Goal: Information Seeking & Learning: Learn about a topic

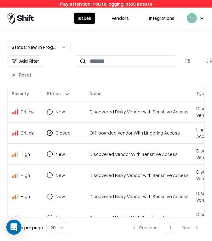
click at [112, 114] on div "Discovered Risky Vendor with Sensitive Access" at bounding box center [139, 112] width 99 height 7
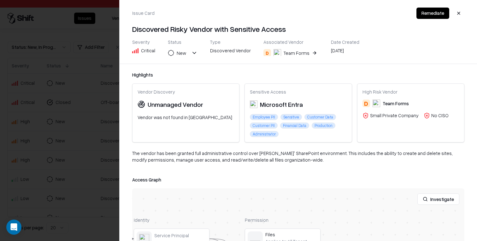
click at [212, 53] on div "Team Forms" at bounding box center [297, 53] width 26 height 7
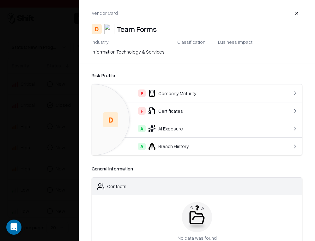
click at [212, 90] on div "F Company Maturity" at bounding box center [185, 94] width 176 height 8
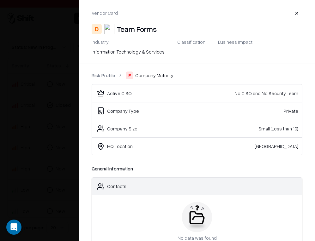
click at [43, 139] on div at bounding box center [157, 120] width 315 height 241
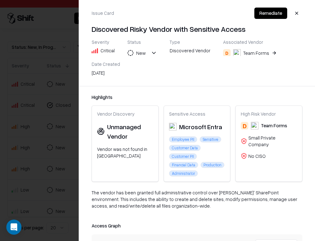
click at [212, 14] on button "button" at bounding box center [296, 13] width 11 height 11
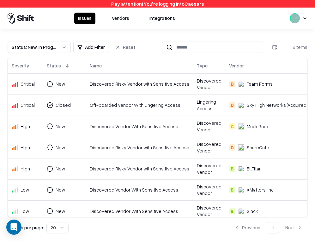
click at [125, 21] on button "Vendors" at bounding box center [120, 18] width 25 height 11
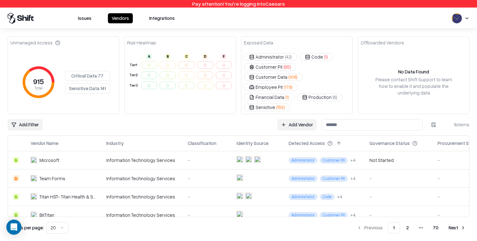
click at [92, 74] on button "Critical Data 77" at bounding box center [87, 76] width 45 height 10
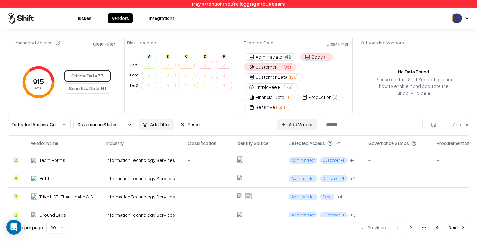
click at [212, 175] on td at bounding box center [258, 178] width 52 height 18
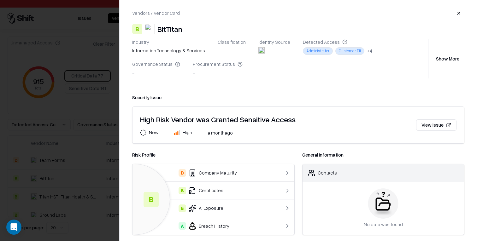
click at [25, 99] on div at bounding box center [238, 120] width 477 height 241
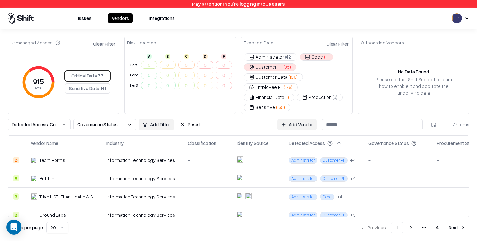
click at [212, 112] on html "Pay attention! You're logging into Caesars Issues Vendors Integrations Unmanage…" at bounding box center [238, 120] width 477 height 241
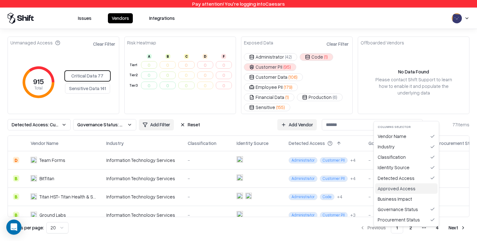
click at [212, 189] on div "Approved Access" at bounding box center [406, 189] width 62 height 10
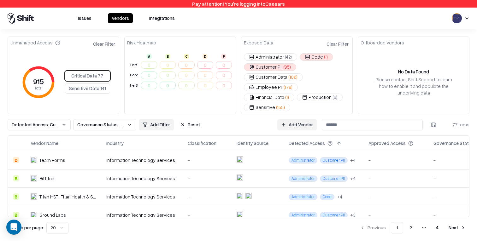
click at [212, 28] on div "Issues Vendors Integrations" at bounding box center [238, 18] width 477 height 21
click at [112, 122] on span "Governance Status: Unmanaged" at bounding box center [100, 125] width 47 height 7
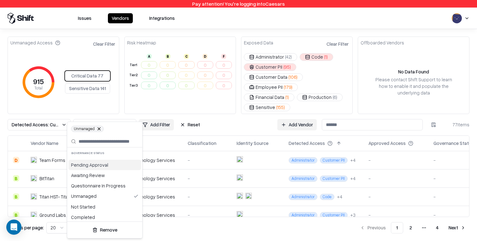
click at [112, 116] on html "Pay attention! You're logging into Caesars Issues Vendors Integrations Unmanage…" at bounding box center [238, 120] width 477 height 241
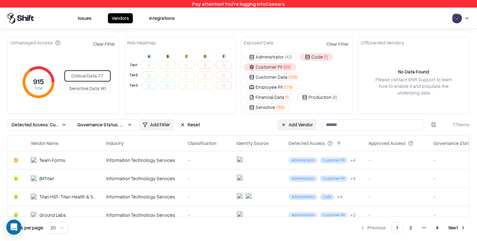
click at [40, 122] on span "Detected Access: Customer PII, Code" at bounding box center [35, 125] width 47 height 7
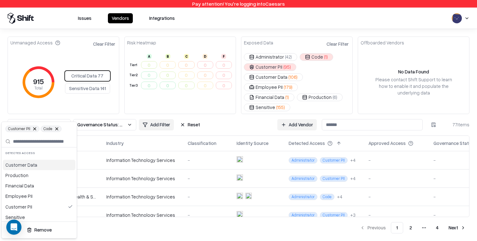
click at [54, 128] on span "Code" at bounding box center [51, 129] width 21 height 6
click at [212, 108] on html "Pay attention! You're logging into Caesars Issues Vendors Integrations Unmanage…" at bounding box center [238, 120] width 477 height 241
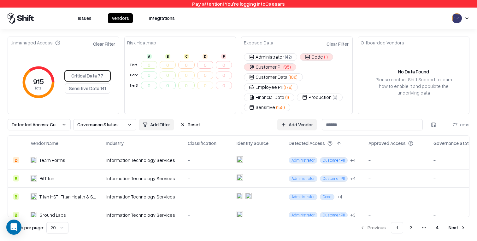
click at [212, 58] on button "Administrator ( 42 )" at bounding box center [270, 57] width 53 height 8
click at [212, 100] on button "Production ( 6 )" at bounding box center [320, 98] width 46 height 8
drag, startPoint x: 454, startPoint y: 116, endPoint x: 476, endPoint y: 118, distance: 22.5
click at [212, 118] on div "Unmanaged Access Clear Filter 915 Total Critical Data 77 Sensitive Data 141 Ris…" at bounding box center [238, 135] width 477 height 212
click at [111, 122] on span "Governance Status: Unmanaged" at bounding box center [100, 125] width 47 height 7
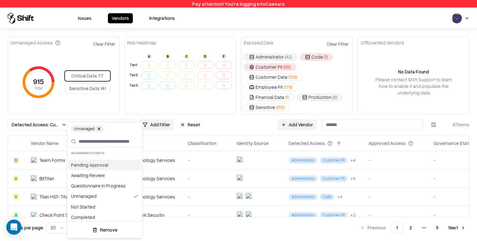
click at [55, 114] on html "Pay attention! You're logging into Caesars Issues Vendors Integrations Unmanage…" at bounding box center [238, 120] width 477 height 241
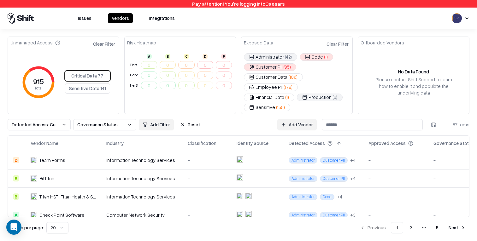
click at [54, 122] on span "Detected Access: Customer PII, Code, Administrator, Production" at bounding box center [35, 125] width 47 height 7
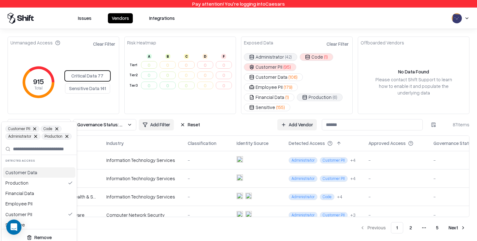
click at [54, 115] on html "Pay attention! You're logging into Caesars Issues Vendors Integrations Unmanage…" at bounding box center [238, 120] width 477 height 241
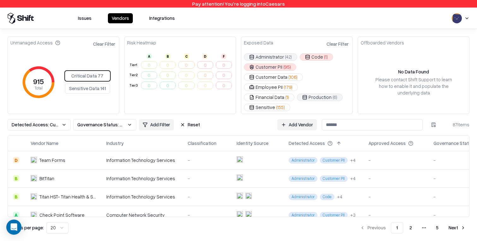
click at [55, 122] on span "Detected Access: Customer PII, Code, Administrator, Production" at bounding box center [35, 125] width 47 height 7
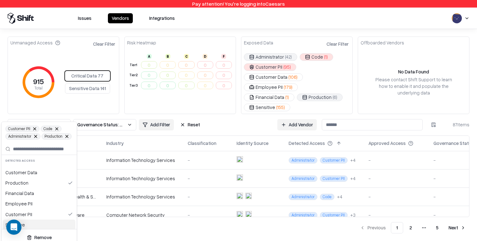
click at [39, 233] on button "Remove" at bounding box center [39, 237] width 70 height 11
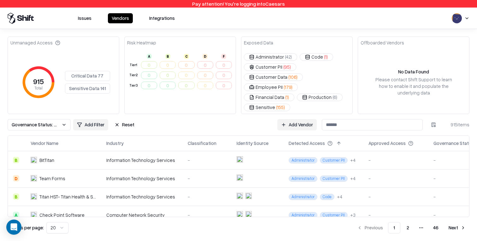
drag, startPoint x: 449, startPoint y: 116, endPoint x: 477, endPoint y: 116, distance: 28.1
click at [212, 116] on div "Unmanaged Access 915 Total Critical Data 77 Sensitive Data 141 Risk Heatmap A B…" at bounding box center [238, 135] width 477 height 212
click at [212, 140] on button at bounding box center [339, 144] width 8 height 8
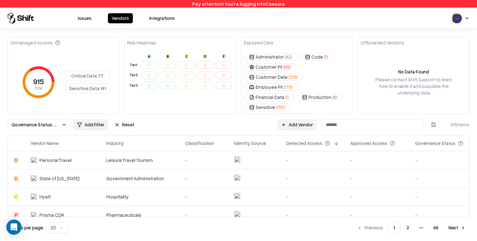
click at [112, 212] on div "Pharmaceuticals" at bounding box center [140, 215] width 69 height 7
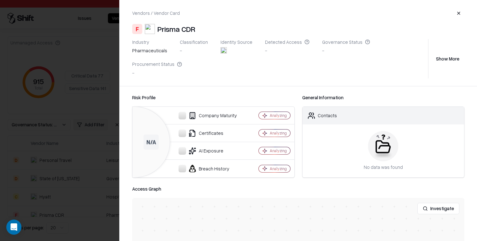
click at [212, 53] on button "Show More" at bounding box center [447, 58] width 33 height 11
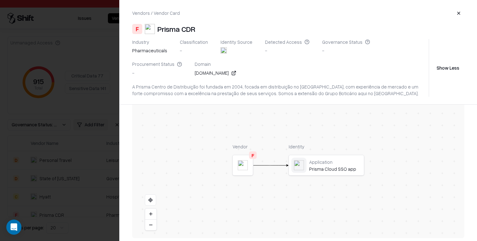
scroll to position [136, 0]
click at [0, 0] on div at bounding box center [0, 0] width 0 height 0
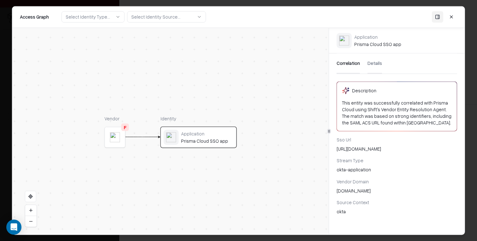
click at [212, 190] on div "[DOMAIN_NAME]" at bounding box center [397, 190] width 121 height 7
click at [212, 16] on button at bounding box center [451, 16] width 11 height 11
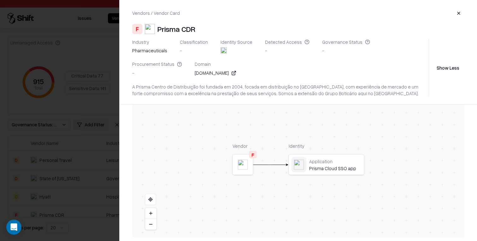
click at [14, 110] on div at bounding box center [238, 120] width 477 height 241
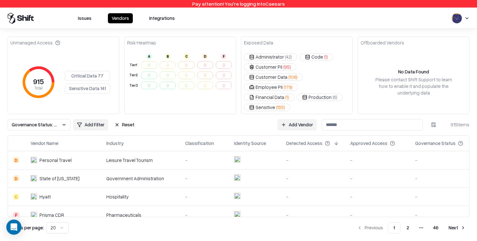
click at [44, 122] on span "Governance Status: Unmanaged" at bounding box center [35, 125] width 47 height 7
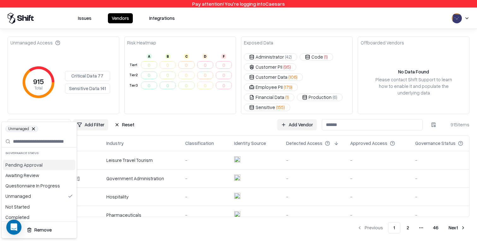
click at [44, 114] on html "Pay attention! You're logging into Caesars Issues Vendors Integrations Unmanage…" at bounding box center [238, 120] width 477 height 241
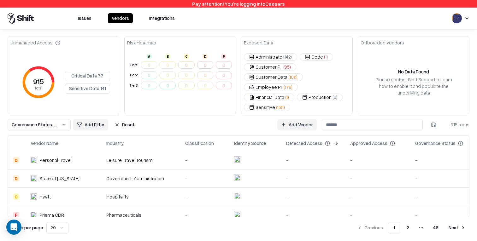
click at [49, 122] on span "Governance Status: Unmanaged" at bounding box center [35, 125] width 47 height 7
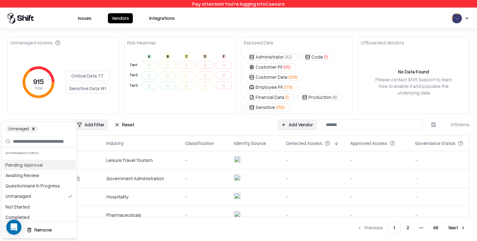
click at [49, 115] on html "Pay attention! You're logging into Caesars Issues Vendors Integrations Unmanage…" at bounding box center [238, 120] width 477 height 241
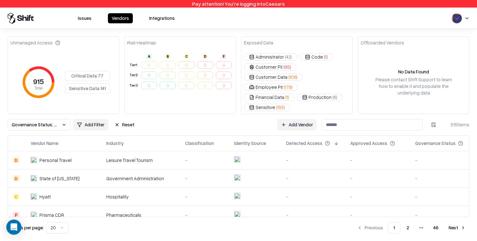
click at [49, 122] on span "Governance Status: Unmanaged" at bounding box center [35, 125] width 47 height 7
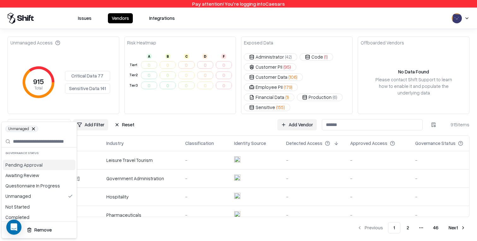
click at [212, 43] on html "Pay attention! You're logging into Caesars Issues Vendors Integrations Unmanage…" at bounding box center [238, 120] width 477 height 241
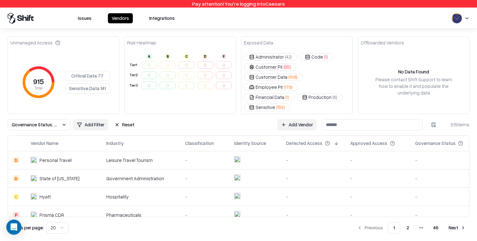
click at [212, 116] on html "Pay attention! You're logging into Caesars Issues Vendors Integrations Unmanage…" at bounding box center [238, 120] width 477 height 241
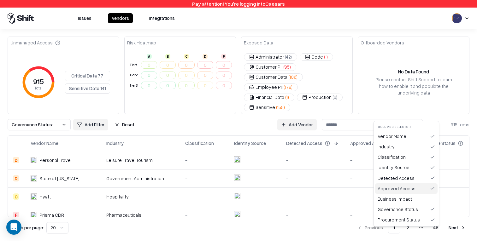
click at [212, 185] on div "Approved Access" at bounding box center [406, 189] width 62 height 10
click at [212, 115] on html "Pay attention! You're logging into Caesars Issues Vendors Integrations Unmanage…" at bounding box center [238, 120] width 477 height 241
click at [212, 190] on div "Approved Access" at bounding box center [406, 189] width 62 height 10
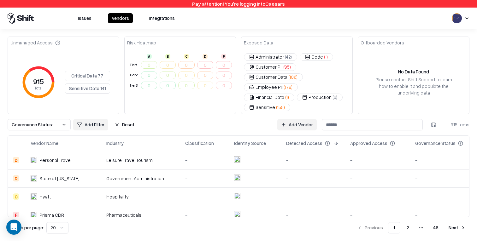
click at [184, 119] on div "Governance Status: Unmanaged Add Filter Reset Add Vendor 915 items" at bounding box center [239, 124] width 462 height 11
click at [91, 73] on button "Critical Data 77" at bounding box center [87, 76] width 45 height 10
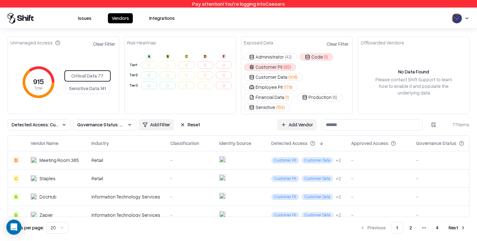
click at [85, 86] on button "Sensitive Data 141" at bounding box center [87, 89] width 45 height 10
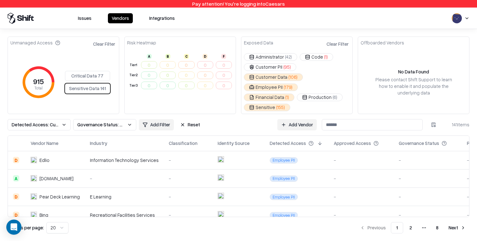
click at [164, 211] on td "-" at bounding box center [188, 215] width 49 height 18
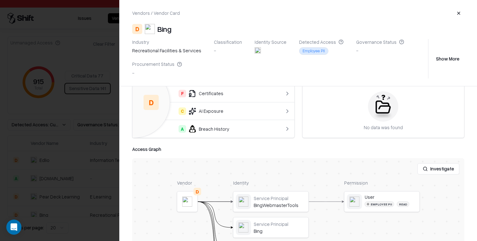
scroll to position [39, 0]
click at [212, 56] on button "Show More" at bounding box center [447, 58] width 33 height 11
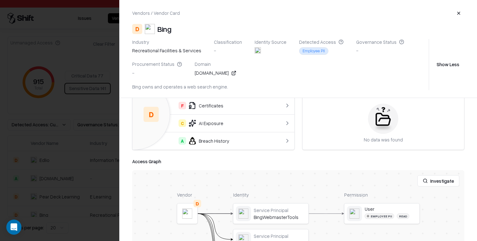
click at [207, 83] on div "Industry recreational facilities & services Classification - Identity Source De…" at bounding box center [279, 64] width 294 height 51
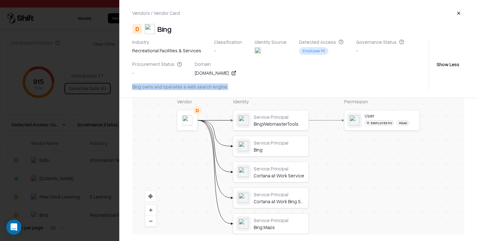
scroll to position [134, 0]
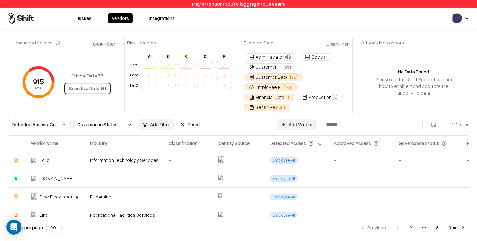
click at [212, 86] on button "Employee PII ( 179 )" at bounding box center [271, 88] width 54 height 8
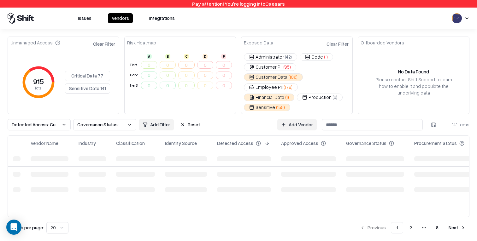
click at [212, 67] on button "Customer PII ( 95 )" at bounding box center [270, 67] width 52 height 8
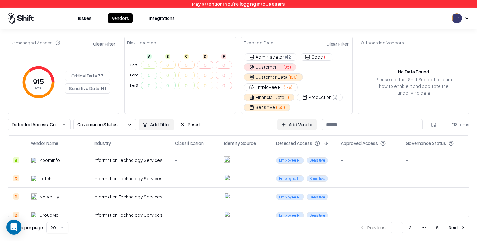
click at [192, 119] on button "Reset" at bounding box center [189, 124] width 27 height 11
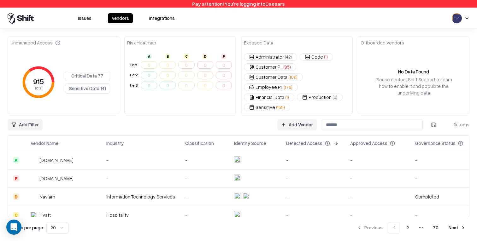
click at [212, 115] on html "Pay attention! You're logging into Caesars Issues Vendors Integrations Unmanage…" at bounding box center [238, 120] width 477 height 241
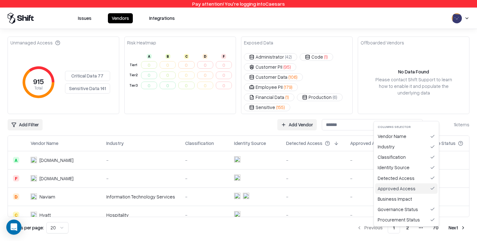
click at [212, 188] on div "Approved Access" at bounding box center [406, 189] width 62 height 10
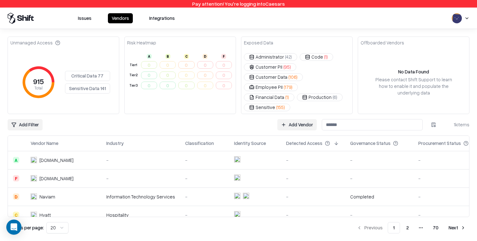
click at [212, 69] on button "Customer PII ( 95 )" at bounding box center [270, 67] width 52 height 8
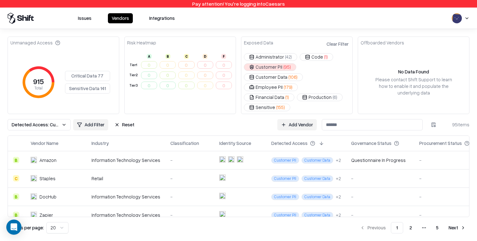
click at [189, 157] on div "-" at bounding box center [189, 160] width 39 height 7
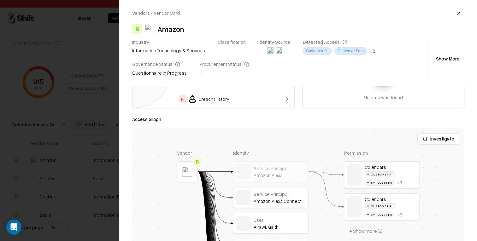
scroll to position [99, 0]
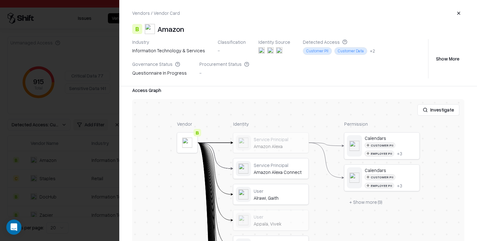
click at [44, 173] on div at bounding box center [238, 120] width 477 height 241
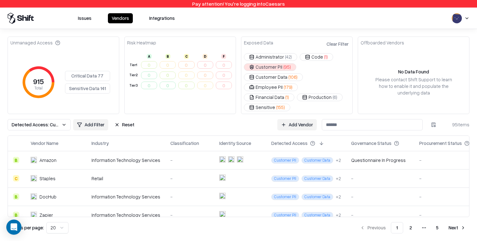
click at [41, 122] on span "Detected Access: Customer PII" at bounding box center [35, 125] width 47 height 7
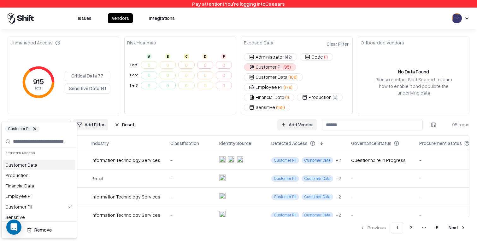
click at [35, 128] on button at bounding box center [35, 129] width 4 height 4
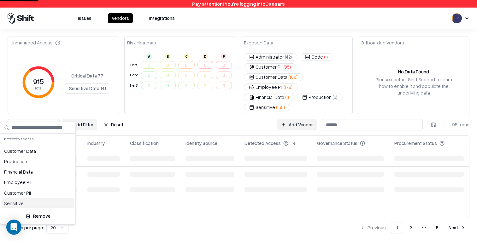
scroll to position [23, 0]
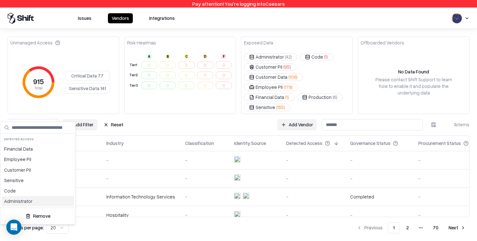
click at [38, 214] on button "Remove" at bounding box center [38, 216] width 70 height 11
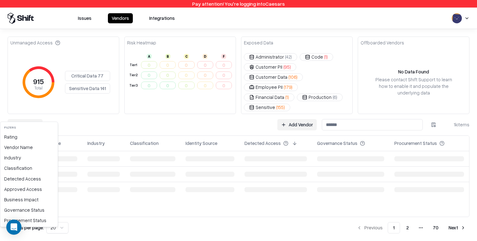
click at [33, 117] on html "Pay attention! You're logging into Caesars Issues Vendors Integrations Unmanage…" at bounding box center [238, 120] width 477 height 241
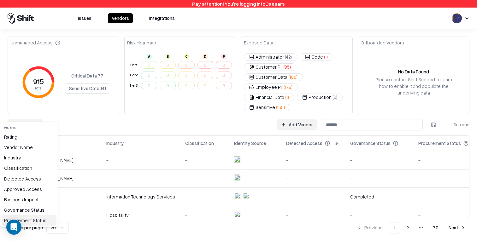
click at [27, 220] on div "Procurement Status" at bounding box center [29, 221] width 55 height 10
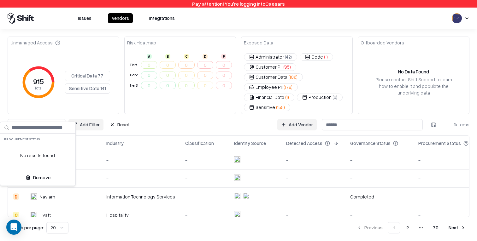
click at [139, 116] on html "Pay attention! You're logging into Caesars Issues Vendors Integrations Unmanage…" at bounding box center [238, 120] width 477 height 241
click at [95, 116] on html "Pay attention! You're logging into Caesars Issues Vendors Integrations Unmanage…" at bounding box center [238, 120] width 477 height 241
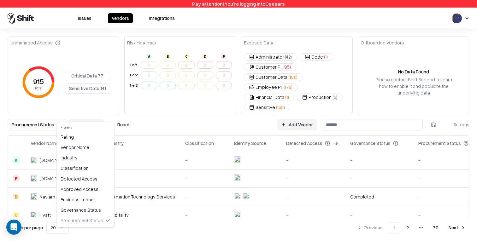
click at [32, 122] on html "Pay attention! You're logging into Caesars Issues Vendors Integrations Unmanage…" at bounding box center [238, 120] width 477 height 241
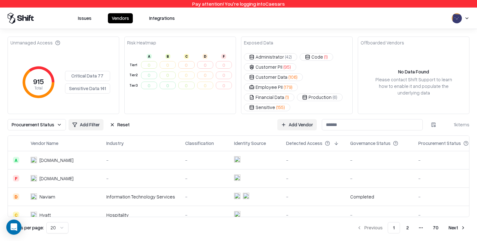
click at [83, 114] on html "Pay attention! You're logging into Caesars Issues Vendors Integrations Unmanage…" at bounding box center [238, 120] width 477 height 241
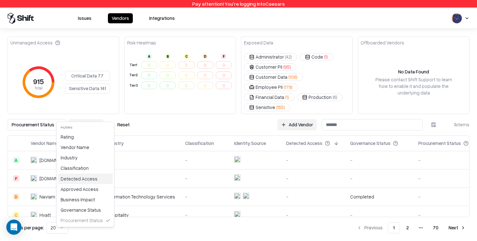
click at [83, 181] on div "Detected Access" at bounding box center [85, 179] width 55 height 10
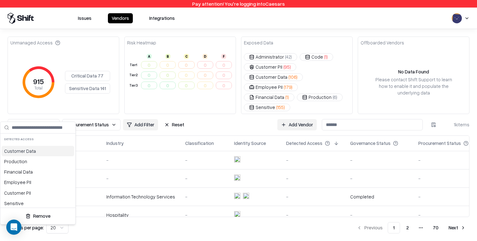
click at [47, 153] on div "Customer Data" at bounding box center [38, 151] width 73 height 10
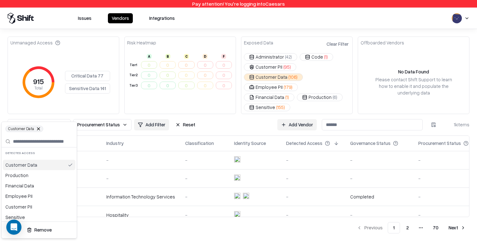
click at [47, 163] on div "Customer Data" at bounding box center [39, 165] width 73 height 10
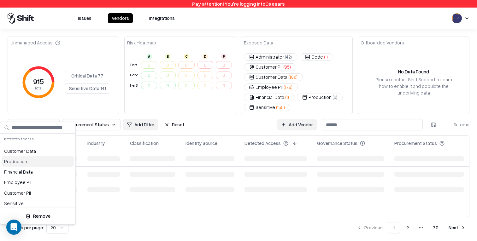
click at [41, 157] on div "Production" at bounding box center [38, 162] width 73 height 10
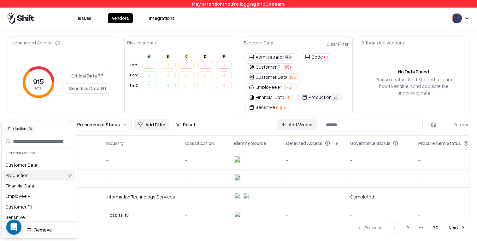
click at [41, 170] on div "Production" at bounding box center [39, 175] width 73 height 10
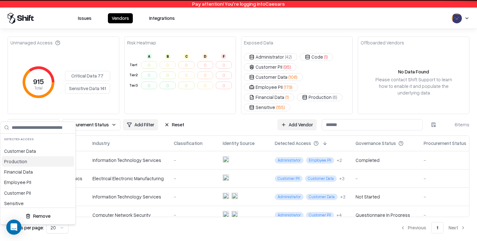
click at [40, 157] on div "Production" at bounding box center [38, 162] width 73 height 10
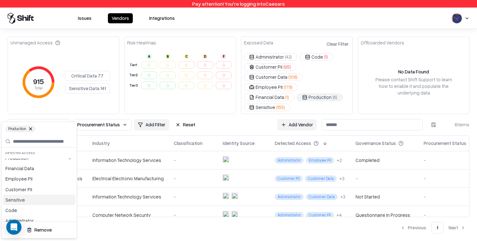
scroll to position [23, 0]
click at [212, 116] on html "Pay attention! You're logging into Caesars Issues Vendors Integrations Unmanage…" at bounding box center [238, 120] width 477 height 241
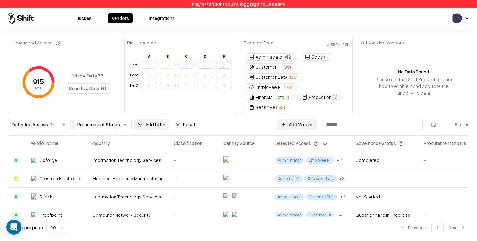
click at [32, 122] on span "Detected Access: Production" at bounding box center [35, 125] width 47 height 7
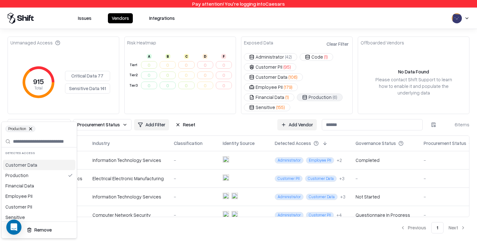
click at [95, 115] on html "Pay attention! You're logging into Caesars Issues Vendors Integrations Unmanage…" at bounding box center [238, 120] width 477 height 241
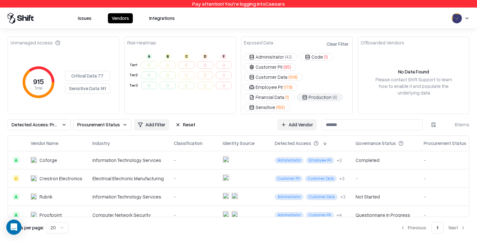
click at [109, 122] on span "Procurement Status" at bounding box center [98, 125] width 43 height 7
click at [63, 108] on html "Pay attention! You're logging into Caesars Issues Vendors Integrations Unmanage…" at bounding box center [238, 120] width 477 height 241
click at [52, 122] on span "Detected Access: Production" at bounding box center [35, 125] width 47 height 7
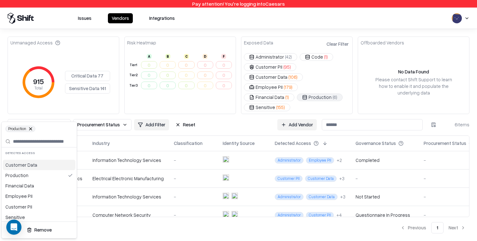
click at [51, 162] on div "Customer Data" at bounding box center [39, 165] width 73 height 10
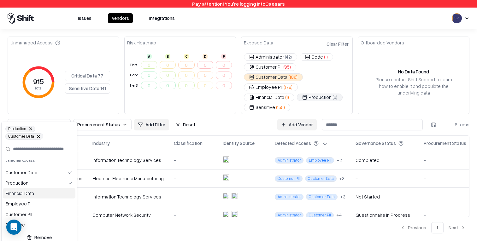
click at [50, 189] on div "Financial Data" at bounding box center [39, 193] width 73 height 10
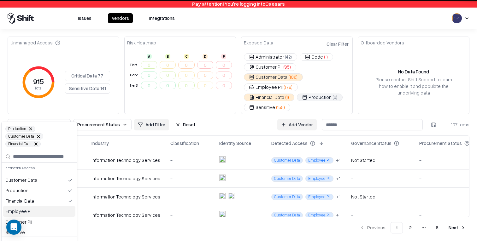
click at [49, 212] on div "Employee PII" at bounding box center [39, 211] width 73 height 10
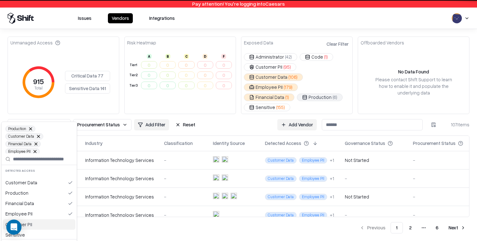
click at [49, 228] on div "Customer PII" at bounding box center [39, 225] width 73 height 10
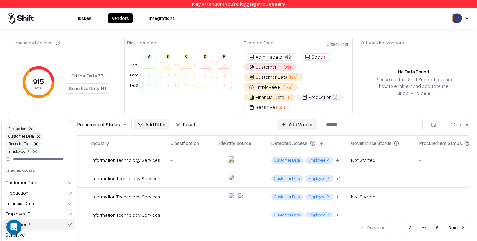
scroll to position [23, 0]
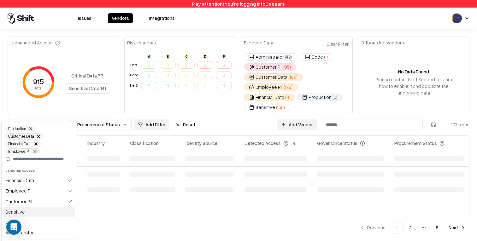
click at [52, 211] on div "Sensitive" at bounding box center [39, 212] width 73 height 10
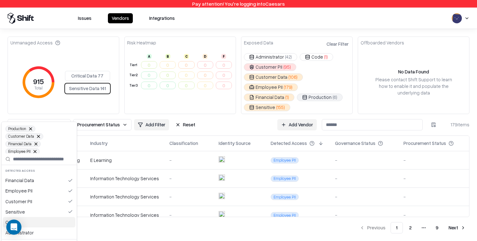
click at [52, 224] on div "Code" at bounding box center [39, 222] width 73 height 10
click at [52, 233] on div "Administrator" at bounding box center [39, 233] width 73 height 10
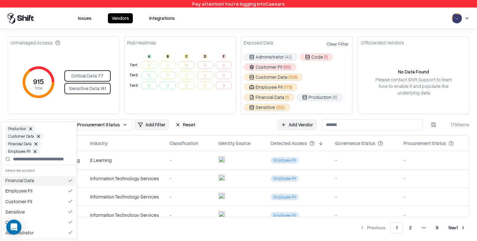
click at [212, 119] on html "Pay attention! You're logging into Caesars Issues Vendors Integrations Unmanage…" at bounding box center [238, 120] width 477 height 241
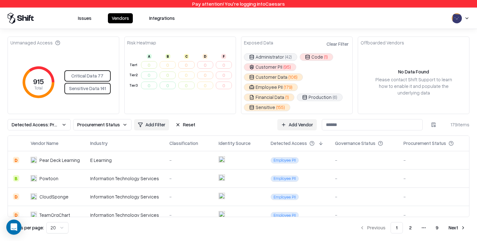
click at [92, 122] on span "Procurement Status" at bounding box center [98, 125] width 43 height 7
click at [114, 106] on html "Pay attention! You're logging into Caesars Issues Vendors Integrations Unmanage…" at bounding box center [238, 120] width 477 height 241
click at [113, 122] on span "Procurement Status" at bounding box center [98, 125] width 43 height 7
click at [108, 110] on html "Pay attention! You're logging into Caesars Issues Vendors Integrations Unmanage…" at bounding box center [238, 120] width 477 height 241
click at [62, 119] on button "Detected Access: Production, Customer Data, Financial Data, Employee PII, Custo…" at bounding box center [39, 124] width 63 height 11
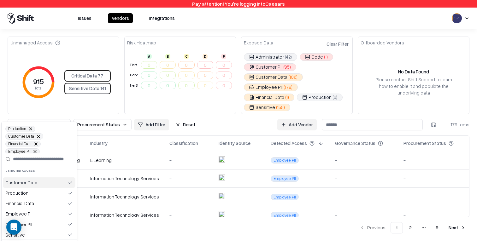
scroll to position [20, 0]
click at [68, 104] on html "Pay attention! You're logging into Caesars Issues Vendors Integrations Unmanage…" at bounding box center [238, 120] width 477 height 241
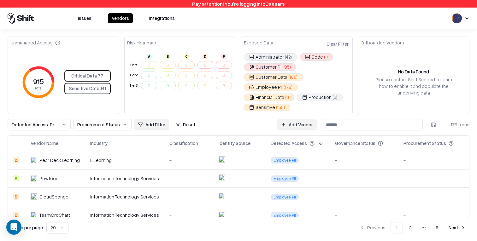
click at [89, 122] on span "Procurement Status" at bounding box center [98, 125] width 43 height 7
click at [141, 105] on html "Pay attention! You're logging into Caesars Issues Vendors Integrations Unmanage…" at bounding box center [238, 120] width 477 height 241
click at [104, 122] on span "Procurement Status" at bounding box center [98, 125] width 43 height 7
click at [99, 111] on html "Pay attention! You're logging into Caesars Issues Vendors Integrations Unmanage…" at bounding box center [238, 120] width 477 height 241
